Goal: Task Accomplishment & Management: Manage account settings

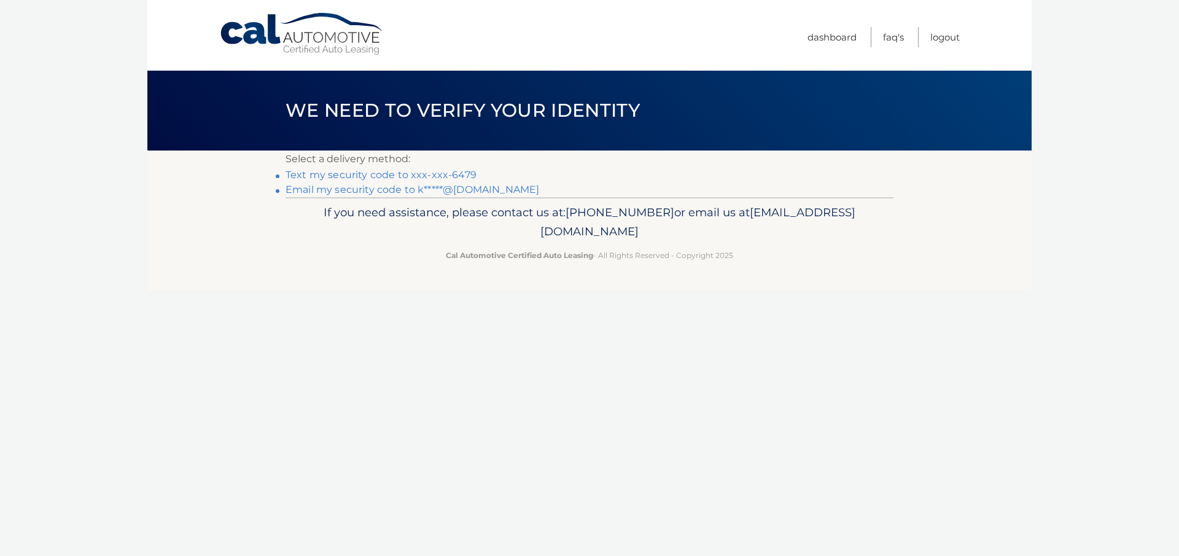
click at [383, 173] on link "Text my security code to xxx-xxx-6479" at bounding box center [380, 175] width 191 height 12
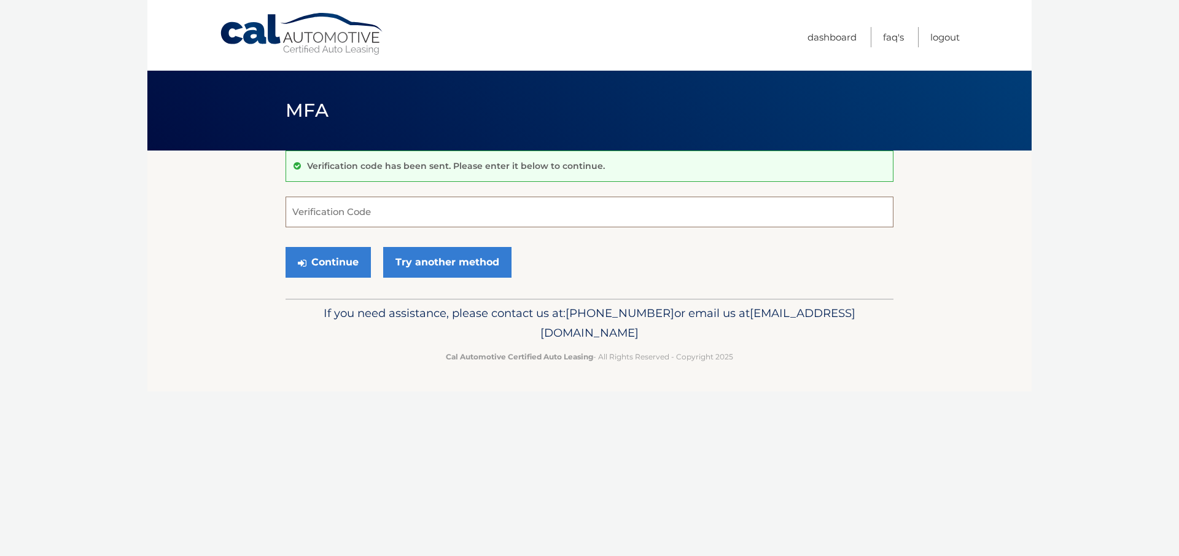
click at [307, 211] on input "Verification Code" at bounding box center [589, 211] width 608 height 31
type input "297643"
click at [324, 260] on button "Continue" at bounding box center [327, 262] width 85 height 31
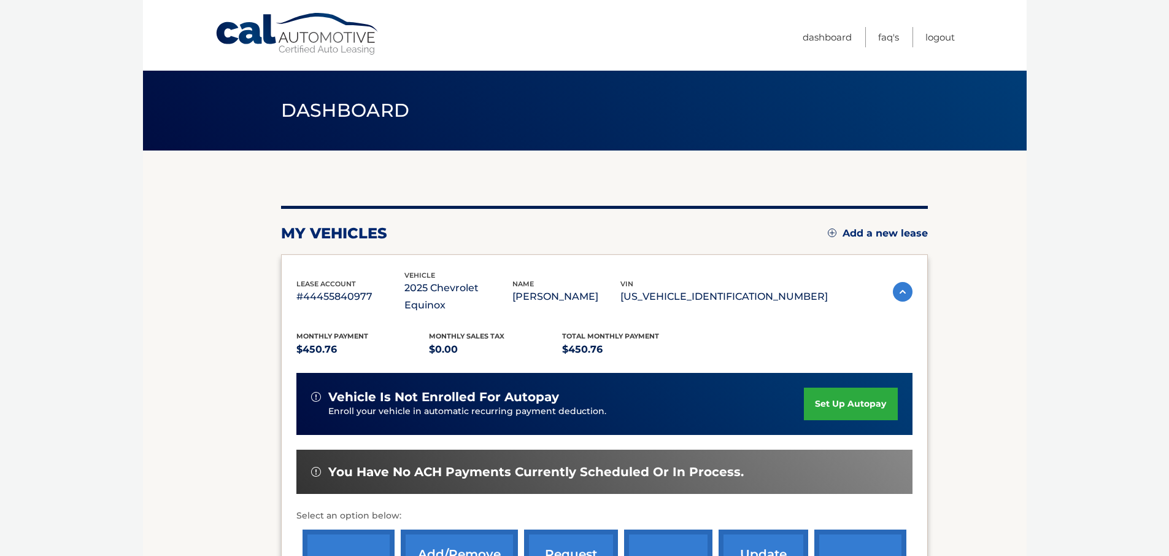
drag, startPoint x: 871, startPoint y: 341, endPoint x: 871, endPoint y: 317, distance: 24.6
click at [870, 324] on div "Monthly Payment $450.76 Monthly sales Tax $0.00 Total Monthly Payment $450.76 v…" at bounding box center [604, 465] width 616 height 302
drag, startPoint x: 871, startPoint y: 317, endPoint x: 910, endPoint y: 230, distance: 94.8
click at [877, 298] on div "lease account #44455840977 vehicle 2025 Chevrolet Equinox name [PERSON_NAME] vi…" at bounding box center [604, 443] width 647 height 378
click at [910, 230] on div "my vehicles Add a new lease lease account #44455840977 vehicle 2025 Chevrolet E…" at bounding box center [604, 418] width 647 height 425
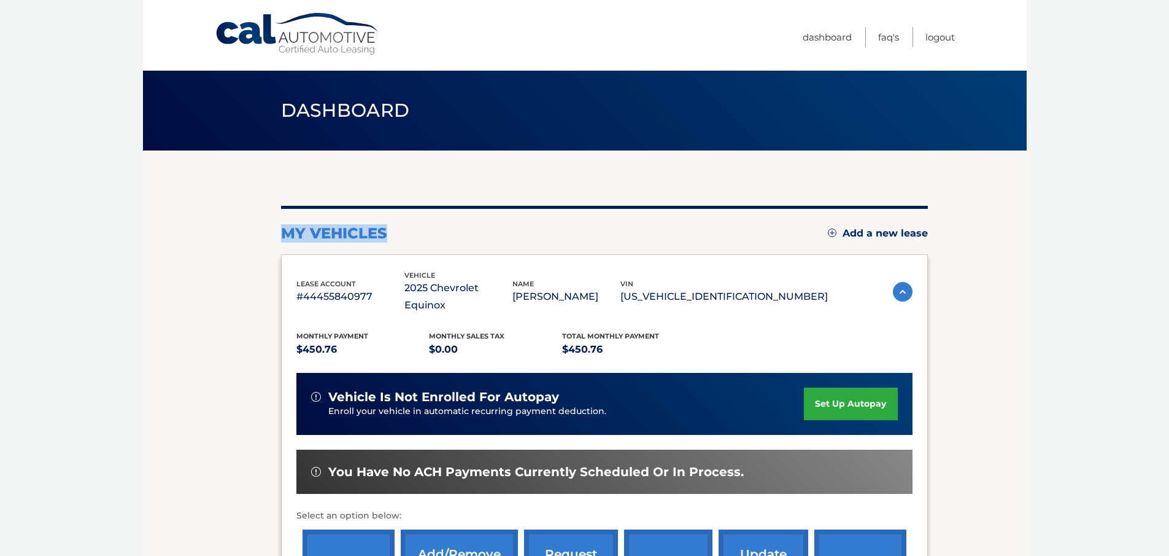
drag, startPoint x: 912, startPoint y: 222, endPoint x: 1048, endPoint y: 244, distance: 138.1
click at [1048, 244] on body "Cal Automotive Menu Dashboard FAQ's Logout" at bounding box center [584, 278] width 1169 height 556
click at [1048, 243] on body "Cal Automotive Menu Dashboard FAQ's Logout" at bounding box center [584, 278] width 1169 height 556
click at [839, 38] on link "Dashboard" at bounding box center [827, 37] width 49 height 20
click at [1163, 427] on body "Cal Automotive Menu Dashboard FAQ's Logout" at bounding box center [584, 278] width 1169 height 556
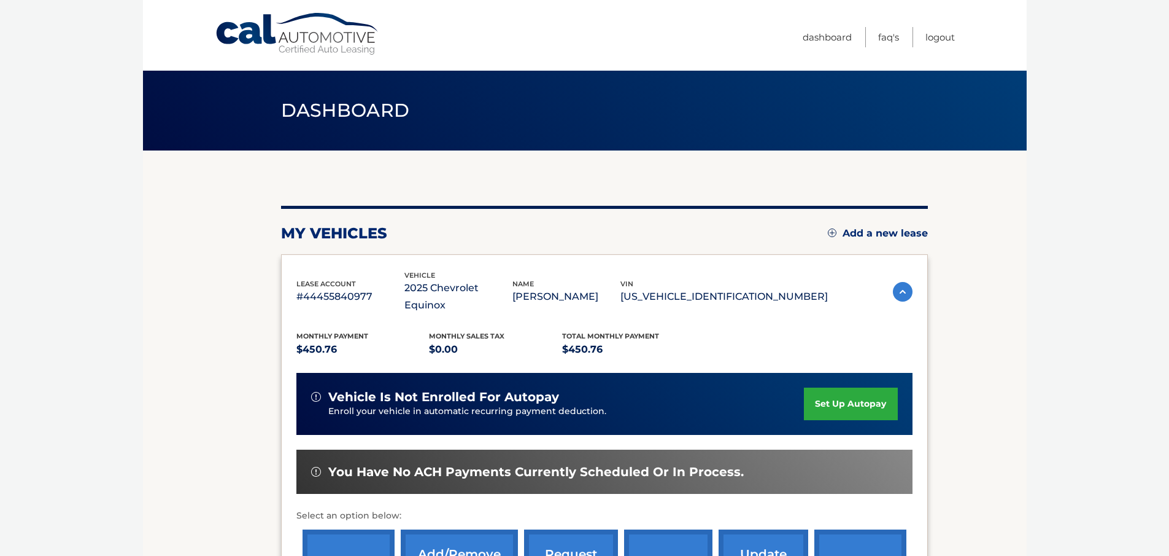
scroll to position [55, 0]
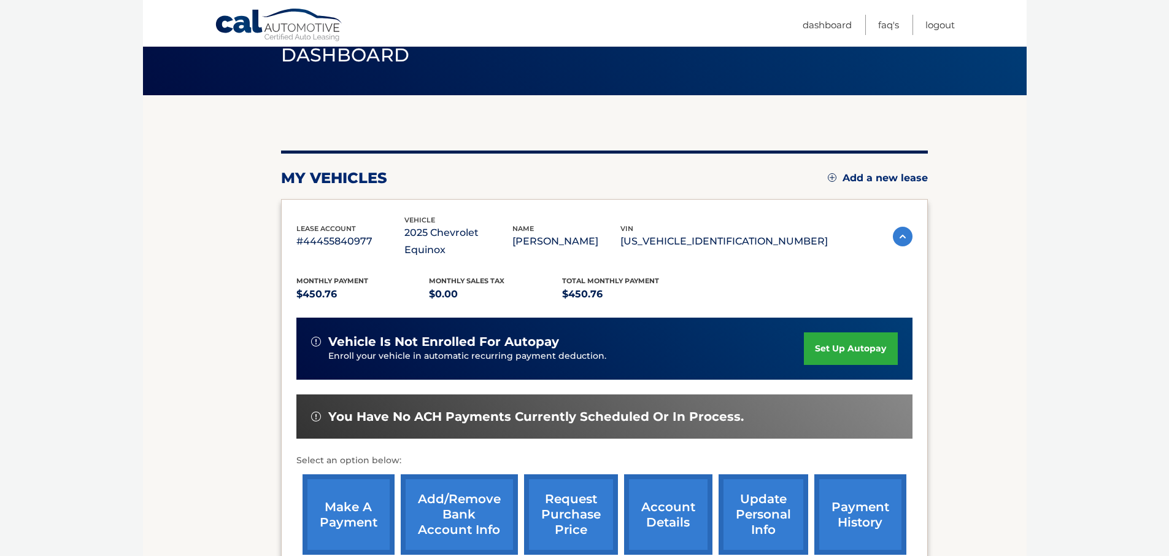
drag, startPoint x: 1149, startPoint y: 184, endPoint x: 1150, endPoint y: 214, distance: 30.7
click at [1150, 211] on body "Cal Automotive Menu Dashboard FAQ's Logout" at bounding box center [584, 223] width 1169 height 556
drag, startPoint x: 1150, startPoint y: 214, endPoint x: 1153, endPoint y: 231, distance: 16.9
click at [1153, 231] on body "Cal Automotive Menu Dashboard FAQ's Logout" at bounding box center [584, 223] width 1169 height 556
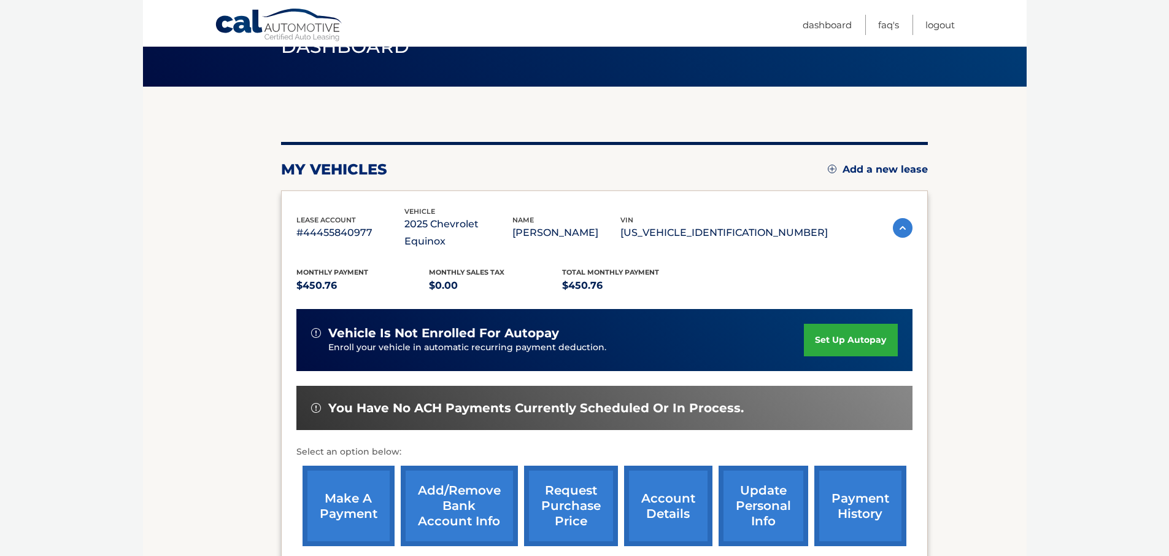
scroll to position [65, 0]
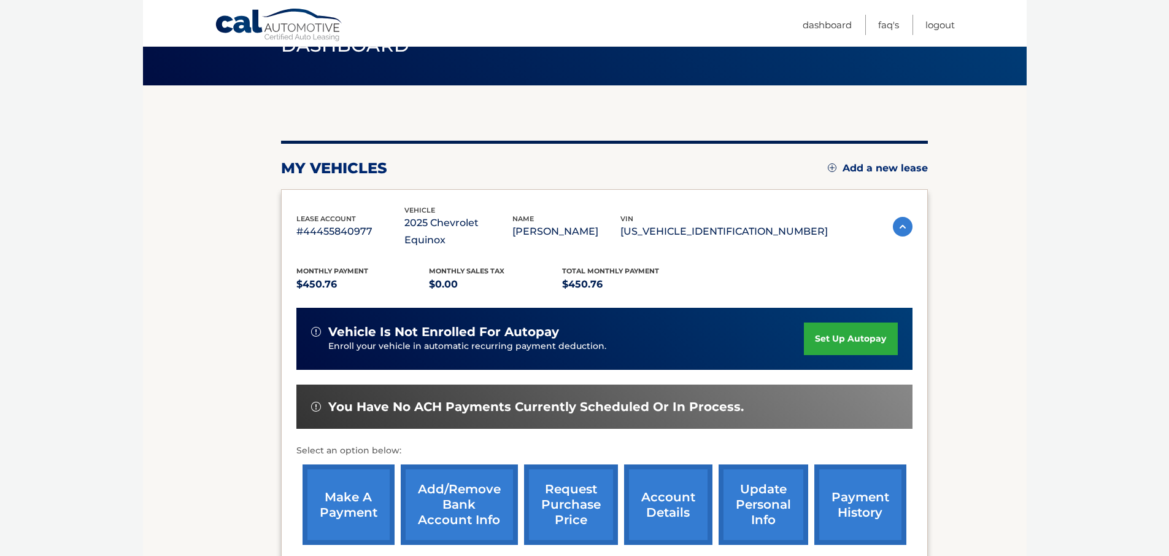
click at [1168, 209] on body "Cal Automotive Menu Dashboard FAQ's Logout" at bounding box center [584, 213] width 1169 height 556
click at [1166, 212] on body "Cal Automotive Menu Dashboard FAQ's Logout" at bounding box center [584, 213] width 1169 height 556
click at [360, 503] on link "make a payment" at bounding box center [349, 504] width 92 height 80
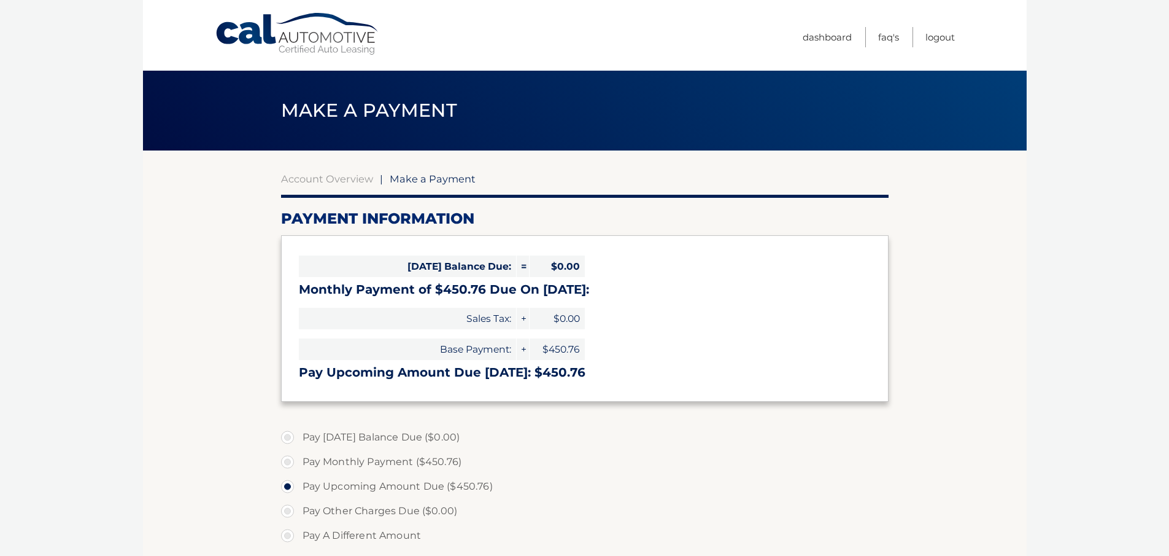
select select "ZjUxMmNhOGQtM2FhZi00N2Q1LTlkYzktODJmM2ExNmNhNzA4"
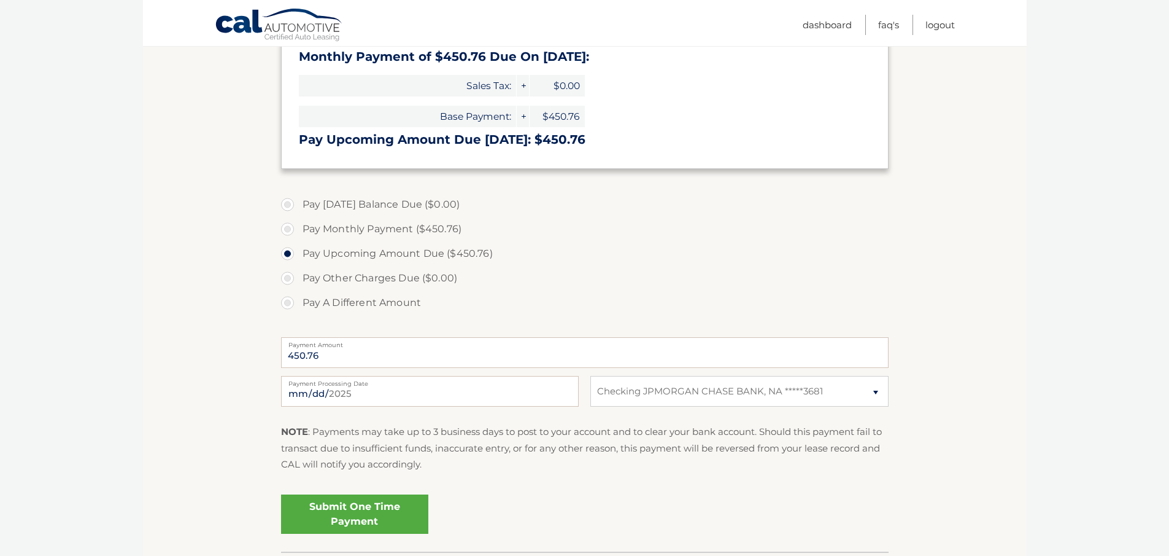
scroll to position [234, 0]
click at [360, 508] on link "Submit One Time Payment" at bounding box center [354, 512] width 147 height 39
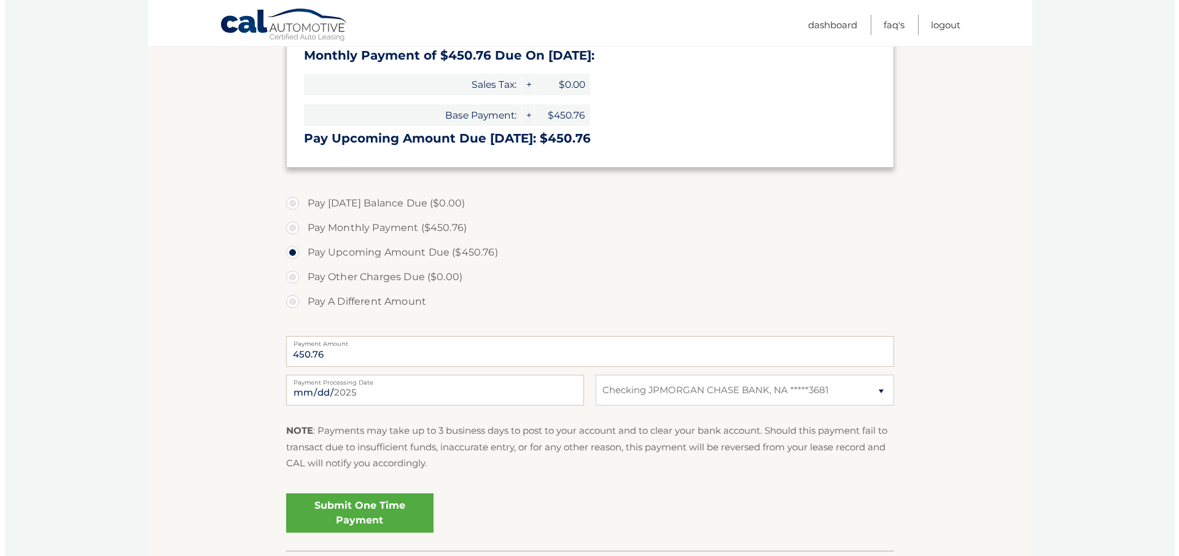
scroll to position [231, 0]
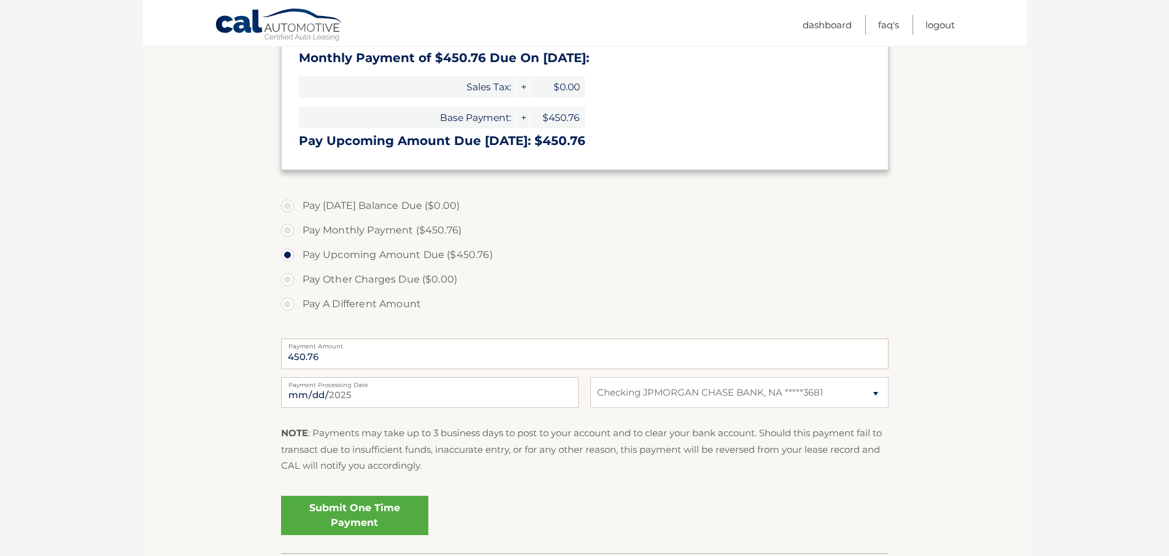
click at [356, 511] on link "Submit One Time Payment" at bounding box center [354, 514] width 147 height 39
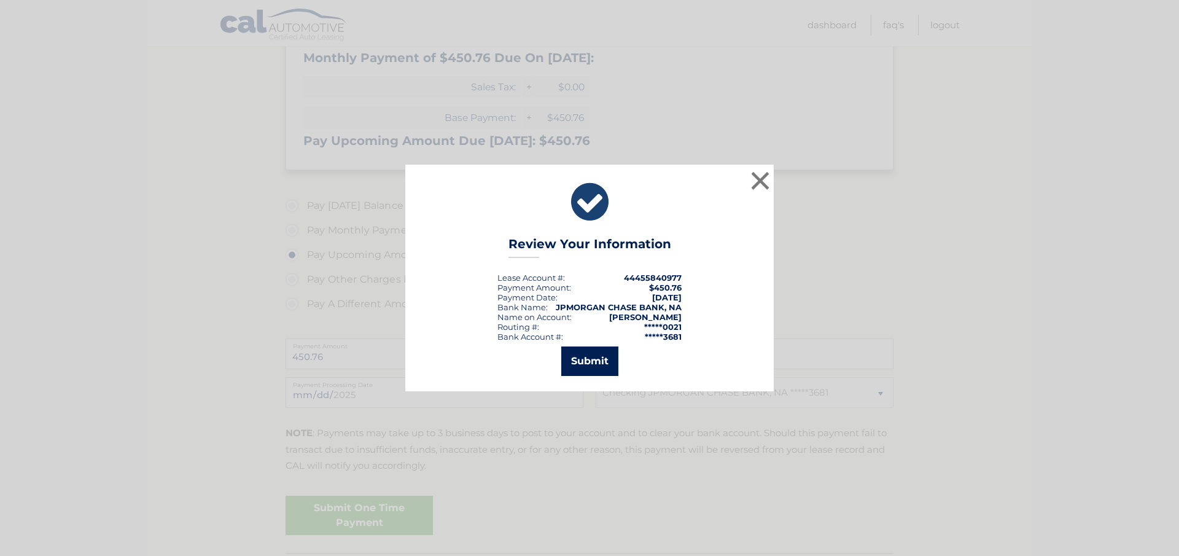
click at [590, 361] on button "Submit" at bounding box center [589, 360] width 57 height 29
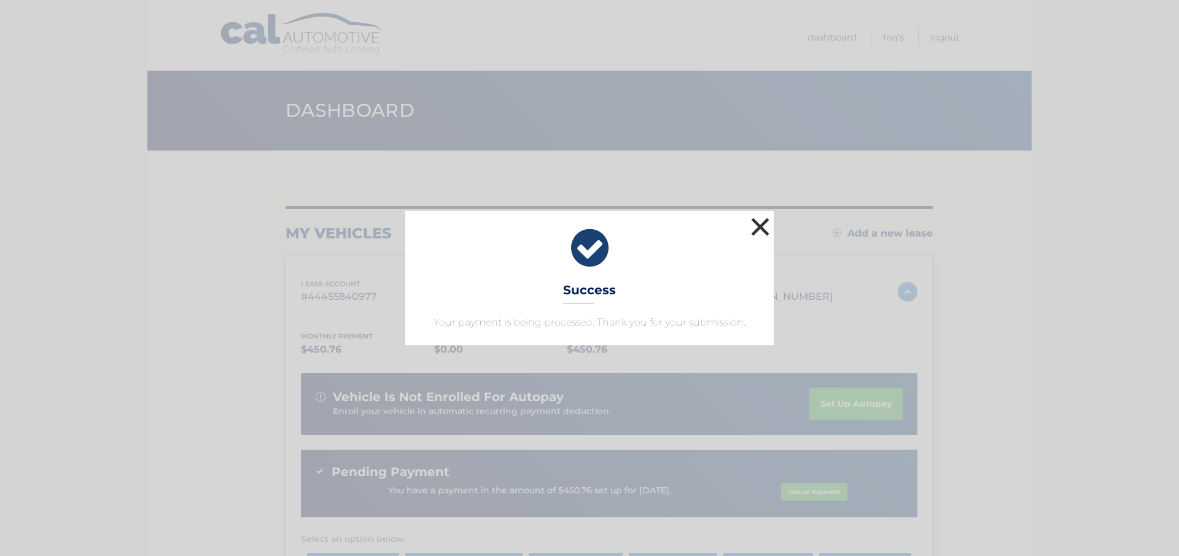
click at [762, 224] on button "×" at bounding box center [760, 226] width 25 height 25
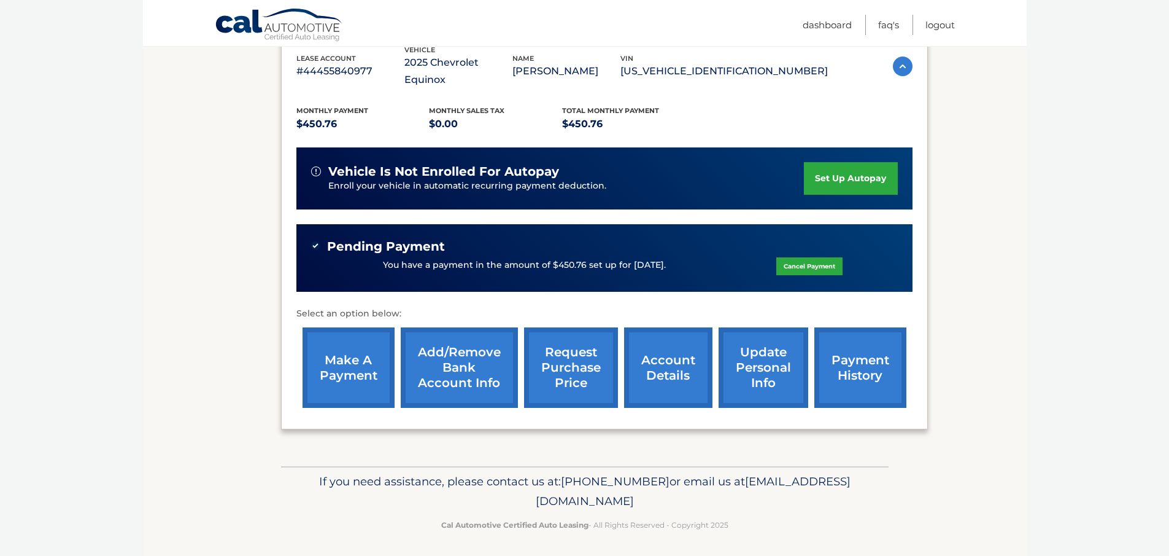
scroll to position [223, 0]
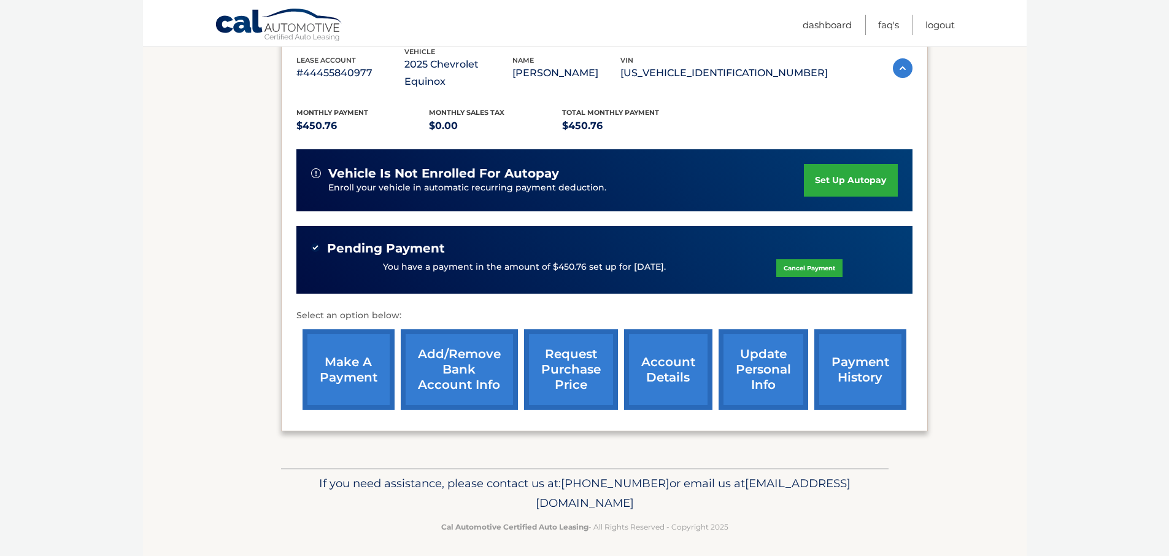
drag, startPoint x: 1145, startPoint y: 244, endPoint x: 1178, endPoint y: 50, distance: 196.7
click at [1169, 50] on html "Cal Automotive Menu Dashboard FAQ's Logout" at bounding box center [584, 55] width 1169 height 556
click at [945, 23] on link "Logout" at bounding box center [940, 25] width 29 height 20
